Goal: Task Accomplishment & Management: Complete application form

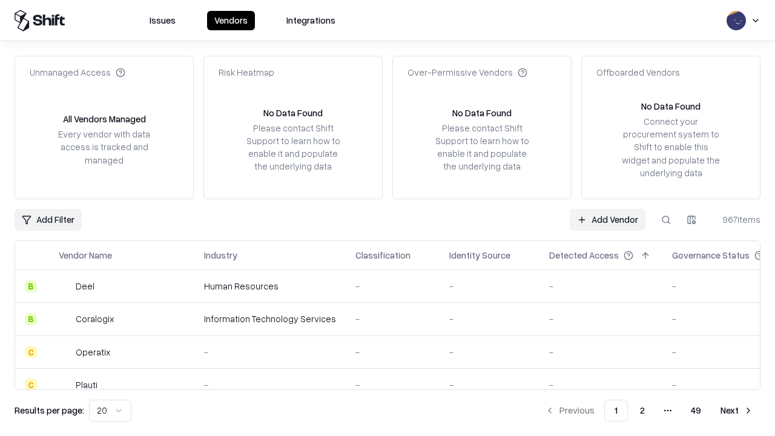
click at [607, 219] on link "Add Vendor" at bounding box center [608, 220] width 76 height 22
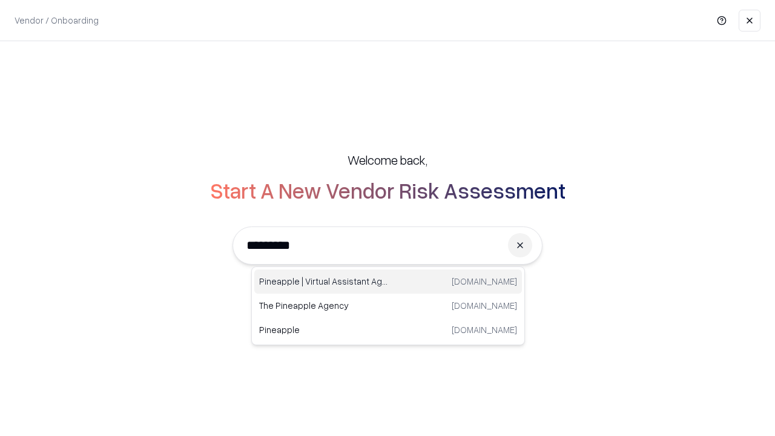
click at [388, 282] on div "Pineapple | Virtual Assistant Agency trypineapple.com" at bounding box center [388, 281] width 268 height 24
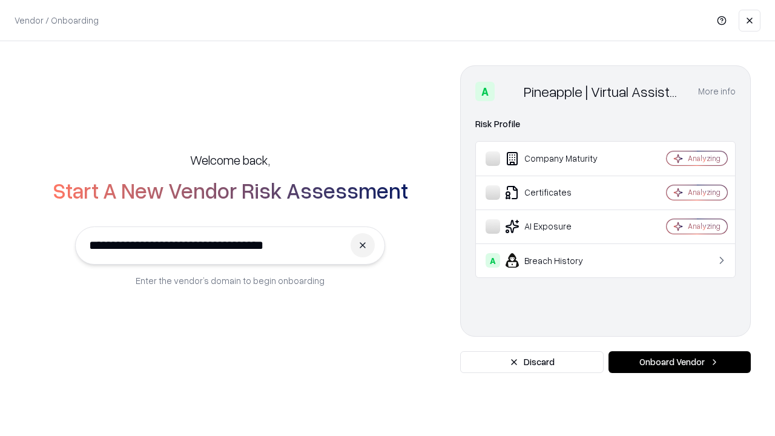
type input "**********"
click at [679, 362] on button "Onboard Vendor" at bounding box center [679, 362] width 142 height 22
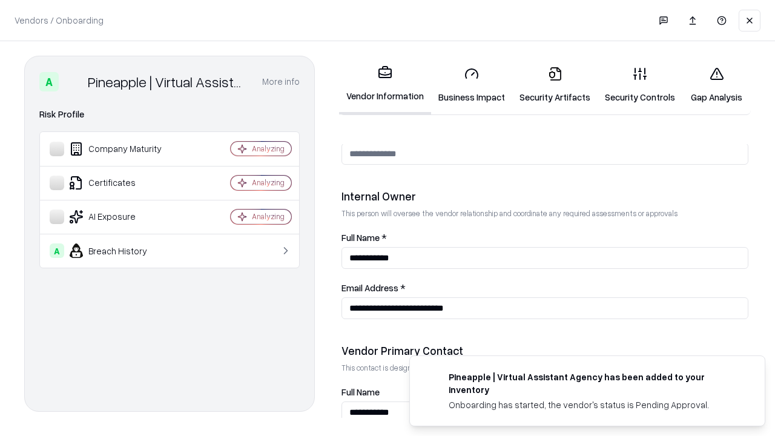
scroll to position [627, 0]
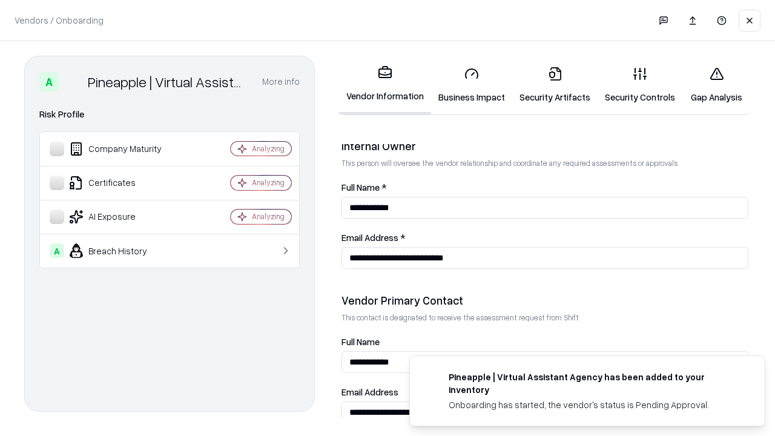
click at [472, 85] on link "Business Impact" at bounding box center [471, 85] width 81 height 56
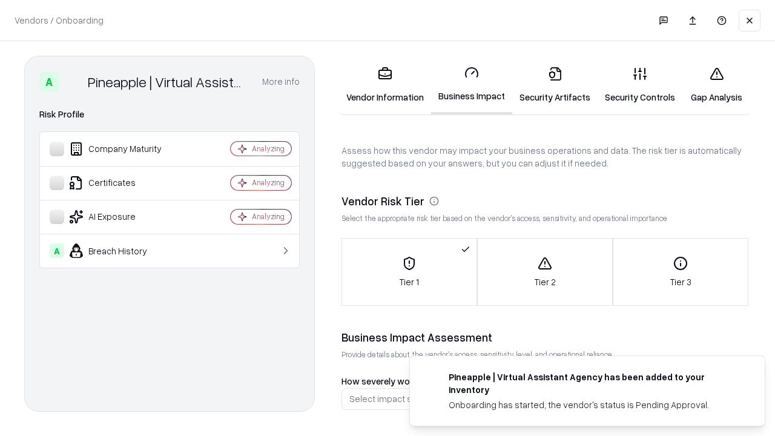
click at [555, 85] on link "Security Artifacts" at bounding box center [554, 85] width 85 height 56
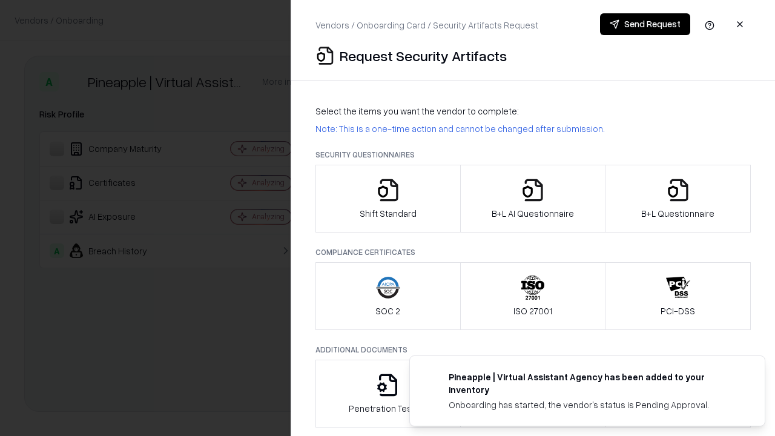
click at [387, 199] on icon "button" at bounding box center [388, 190] width 24 height 24
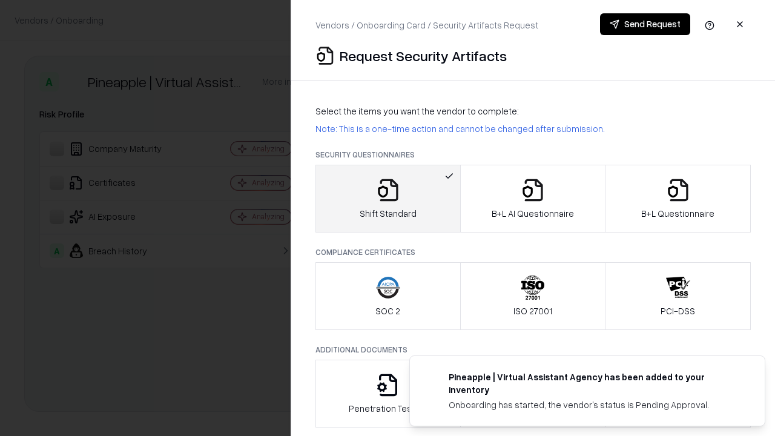
click at [645, 24] on button "Send Request" at bounding box center [645, 24] width 90 height 22
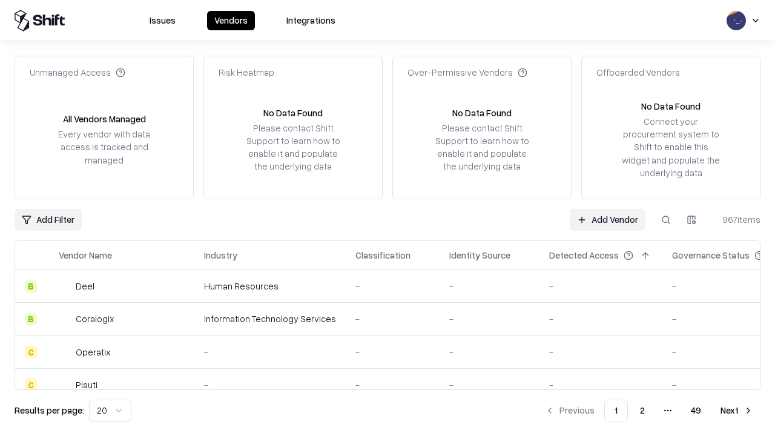
click at [666, 219] on button at bounding box center [666, 220] width 22 height 22
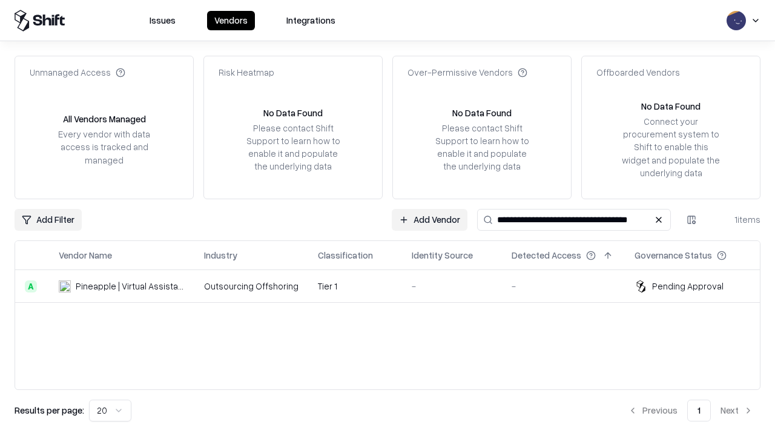
type input "**********"
click at [395, 286] on td "Tier 1" at bounding box center [355, 286] width 94 height 33
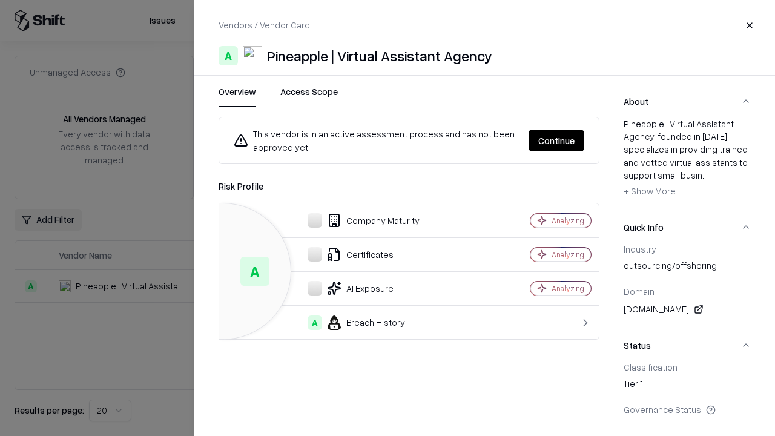
click at [556, 140] on button "Continue" at bounding box center [557, 141] width 56 height 22
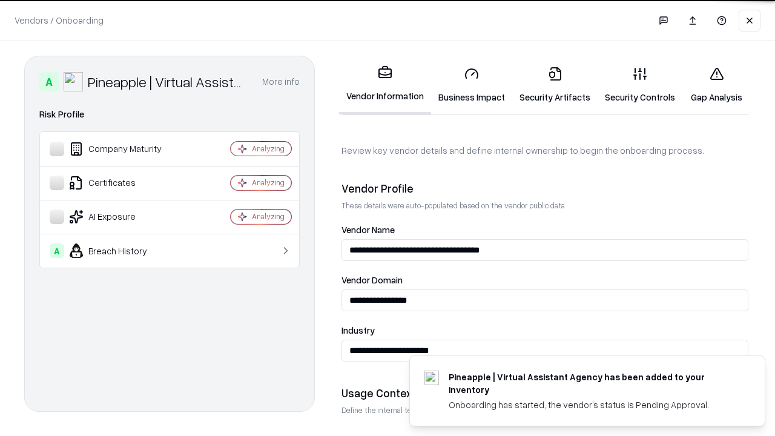
click at [555, 85] on link "Security Artifacts" at bounding box center [554, 85] width 85 height 56
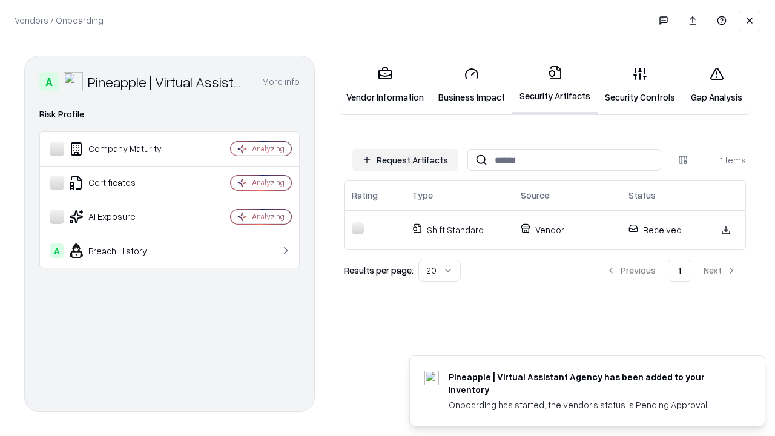
click at [716, 85] on link "Gap Analysis" at bounding box center [716, 85] width 68 height 56
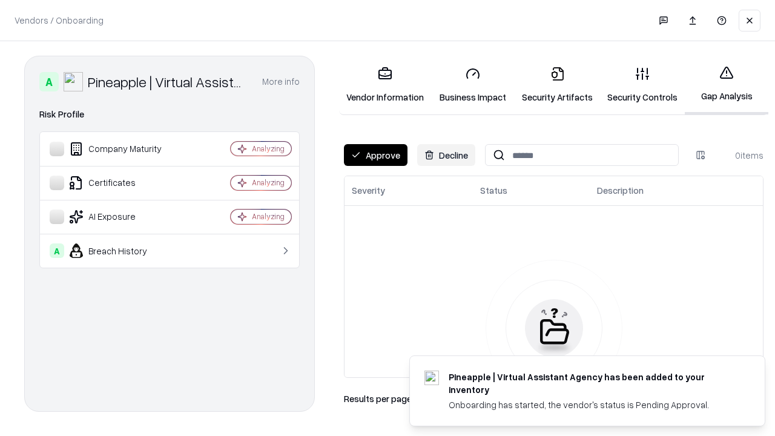
click at [375, 155] on button "Approve" at bounding box center [376, 155] width 64 height 22
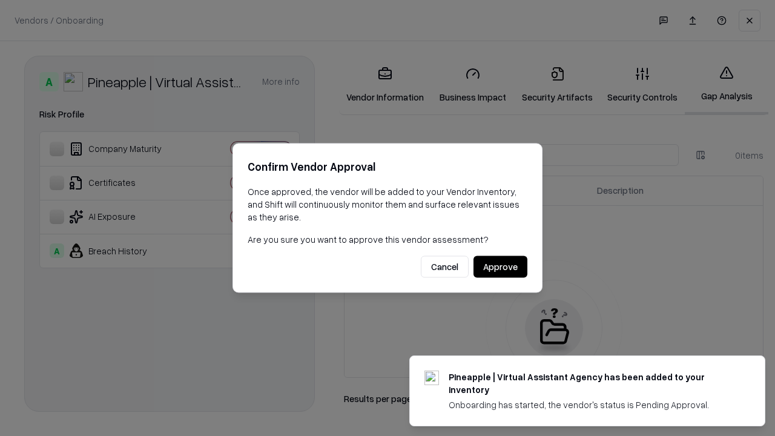
click at [500, 266] on button "Approve" at bounding box center [500, 267] width 54 height 22
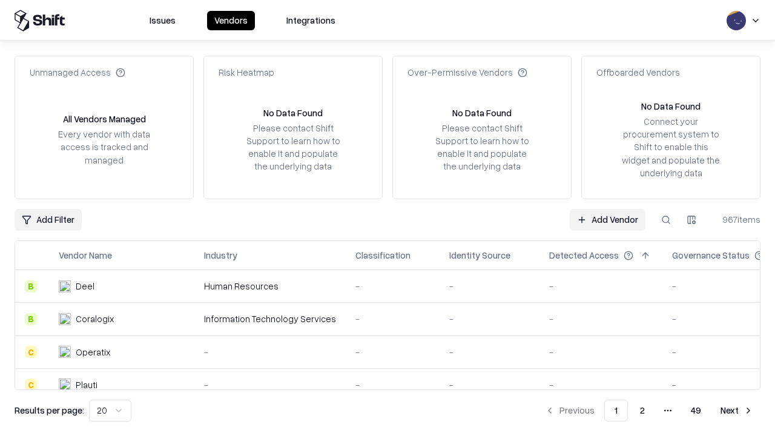
type input "**********"
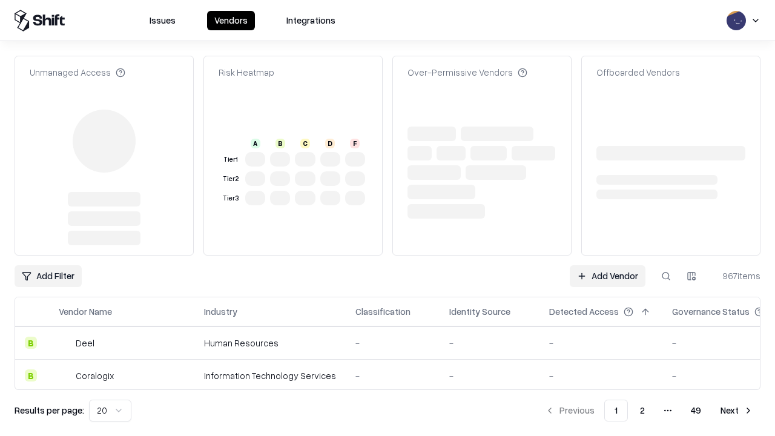
click at [607, 265] on link "Add Vendor" at bounding box center [608, 276] width 76 height 22
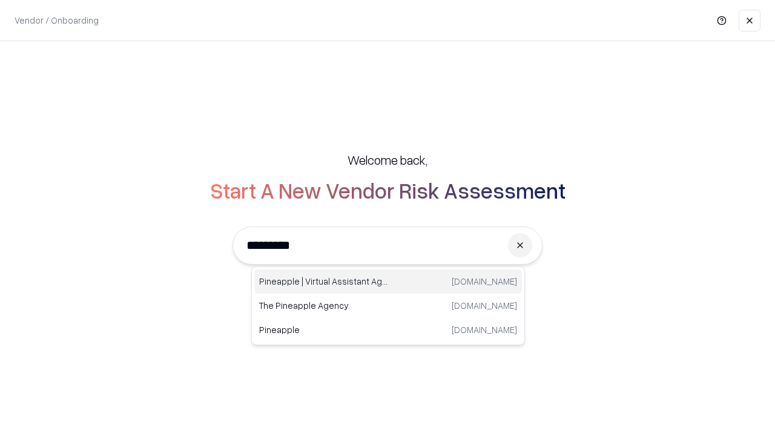
click at [388, 282] on div "Pineapple | Virtual Assistant Agency [DOMAIN_NAME]" at bounding box center [388, 281] width 268 height 24
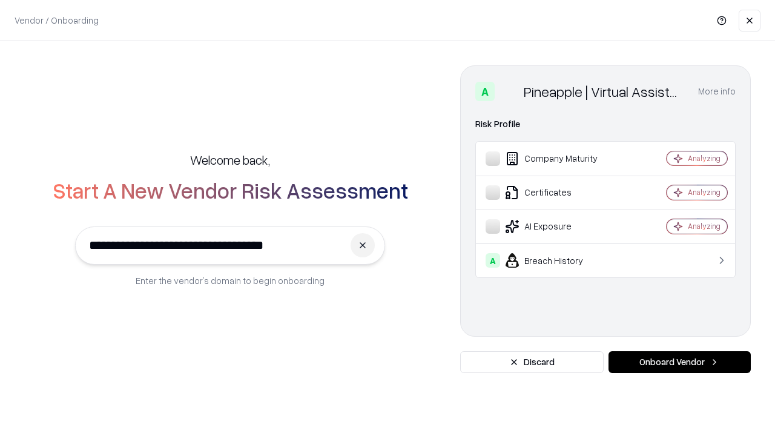
type input "**********"
click at [679, 362] on button "Onboard Vendor" at bounding box center [679, 362] width 142 height 22
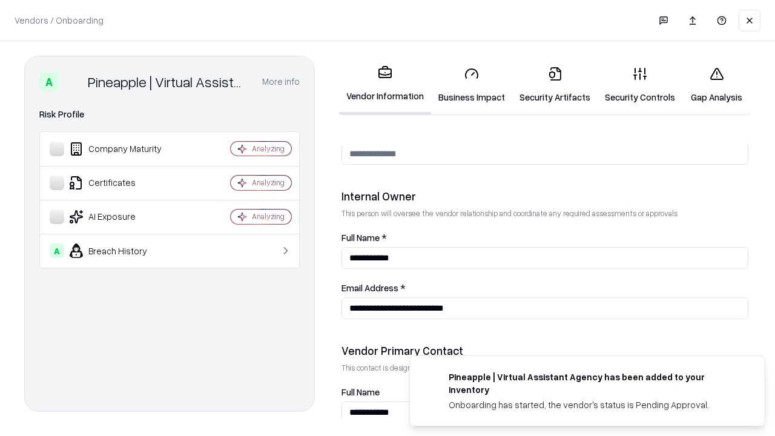
scroll to position [627, 0]
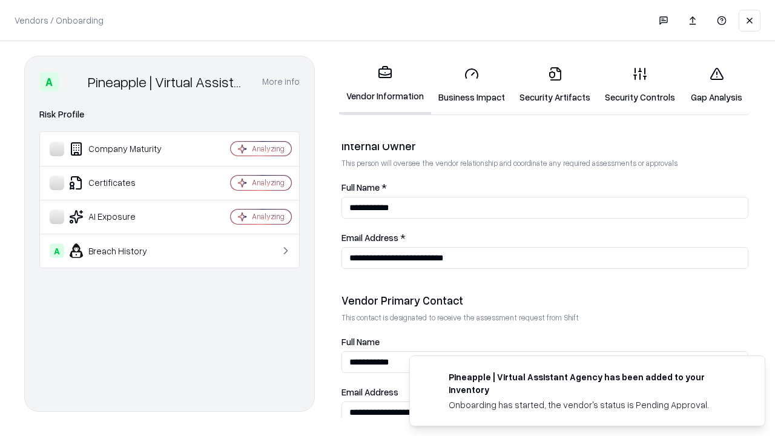
click at [716, 85] on link "Gap Analysis" at bounding box center [716, 85] width 68 height 56
